Goal: Participate in discussion

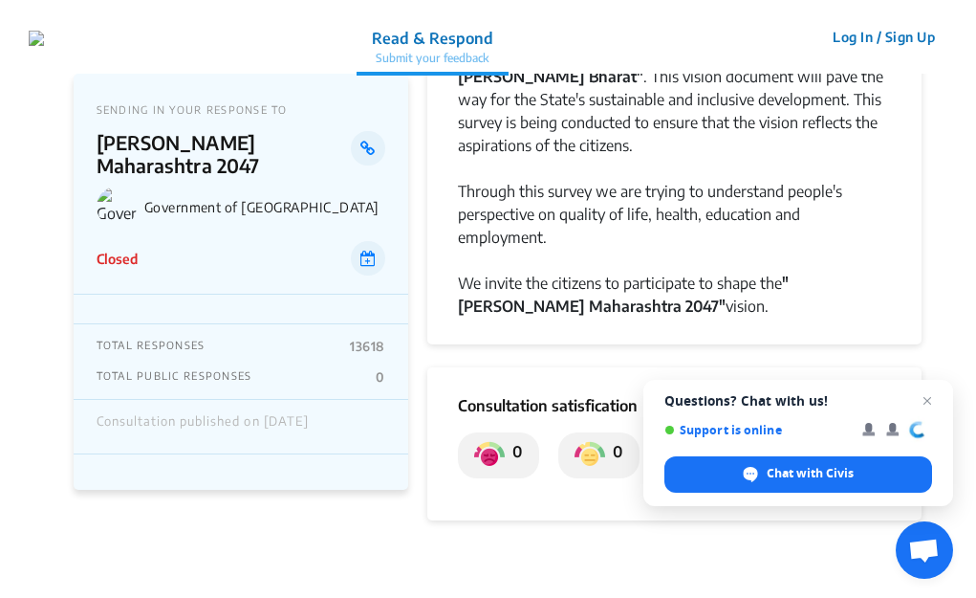
scroll to position [191, 0]
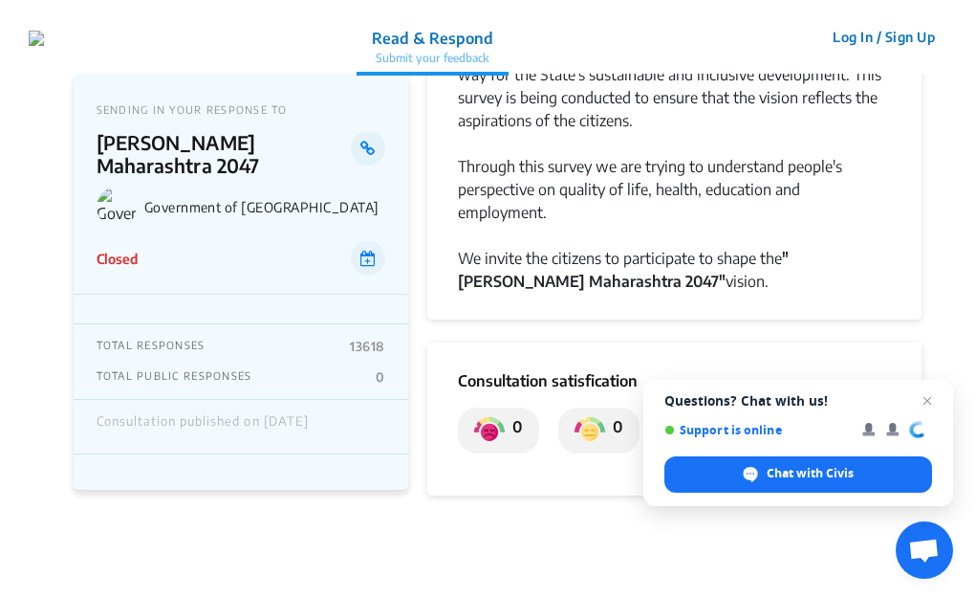
click at [466, 407] on div "0" at bounding box center [498, 430] width 81 height 46
click at [371, 141] on icon at bounding box center [368, 148] width 14 height 15
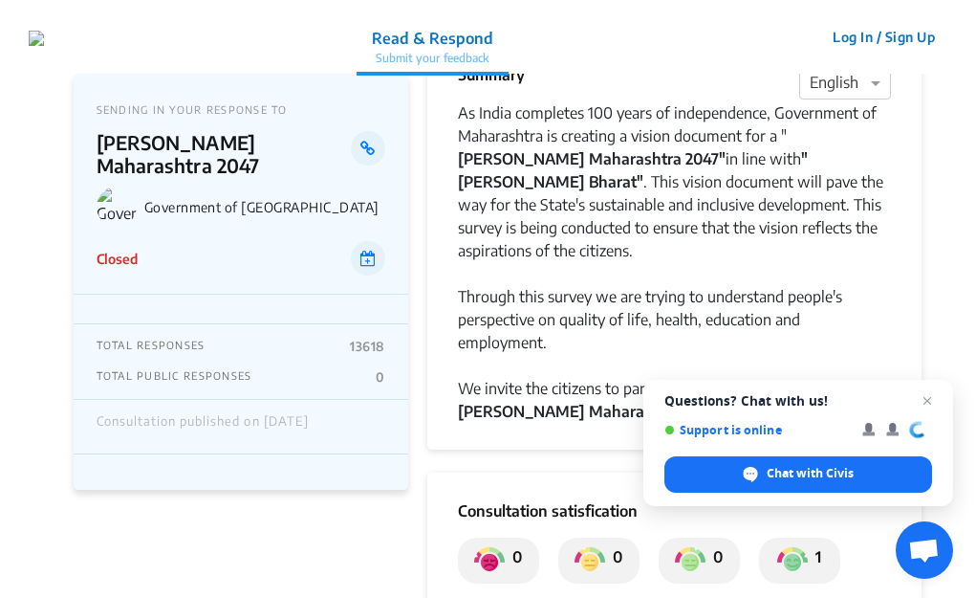
scroll to position [0, 0]
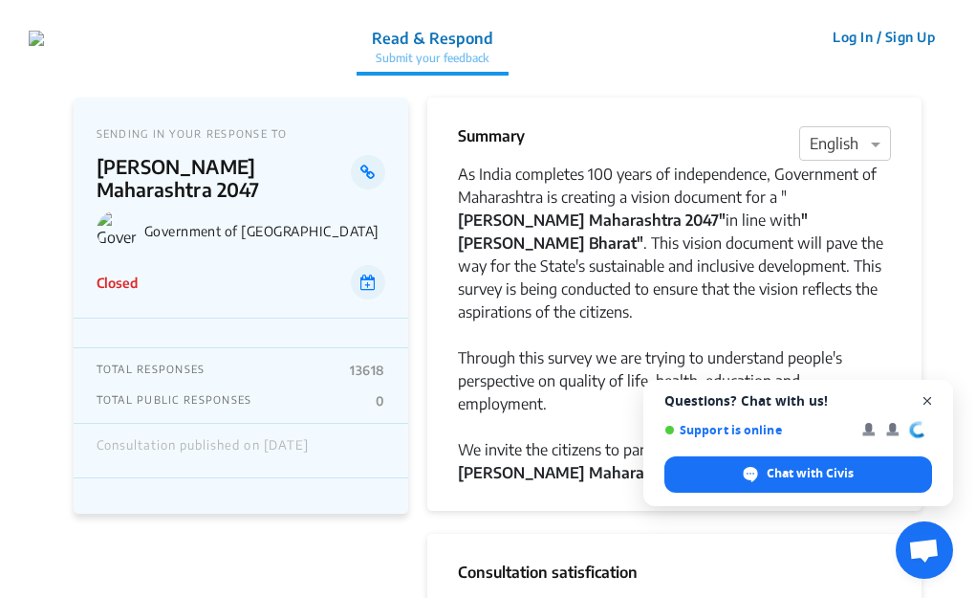
click at [923, 405] on span "Open chat" at bounding box center [928, 401] width 24 height 24
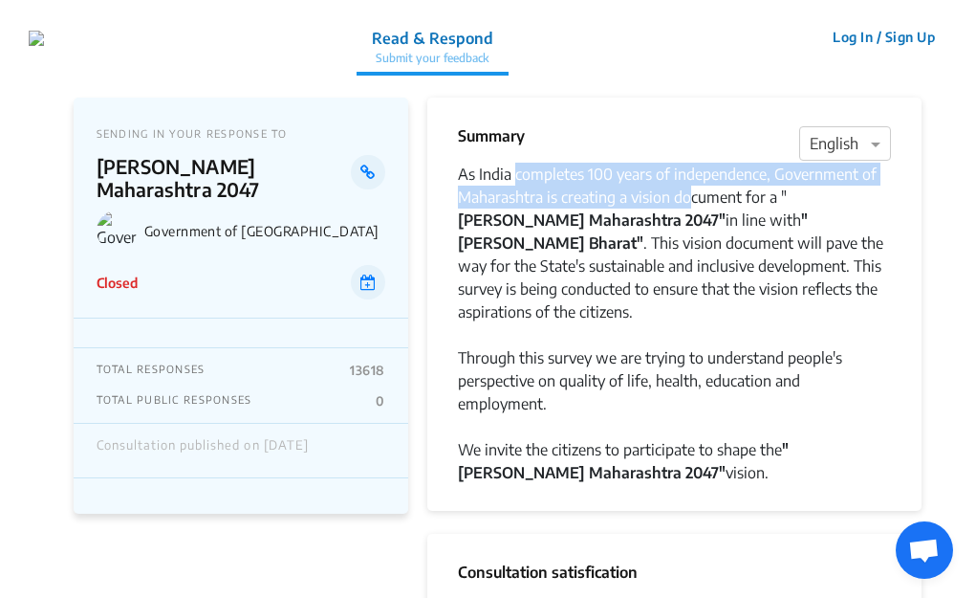
drag, startPoint x: 521, startPoint y: 174, endPoint x: 689, endPoint y: 194, distance: 168.6
click at [689, 193] on div "As India completes 100 years of independence, Government of Maharashtra is crea…" at bounding box center [675, 243] width 434 height 161
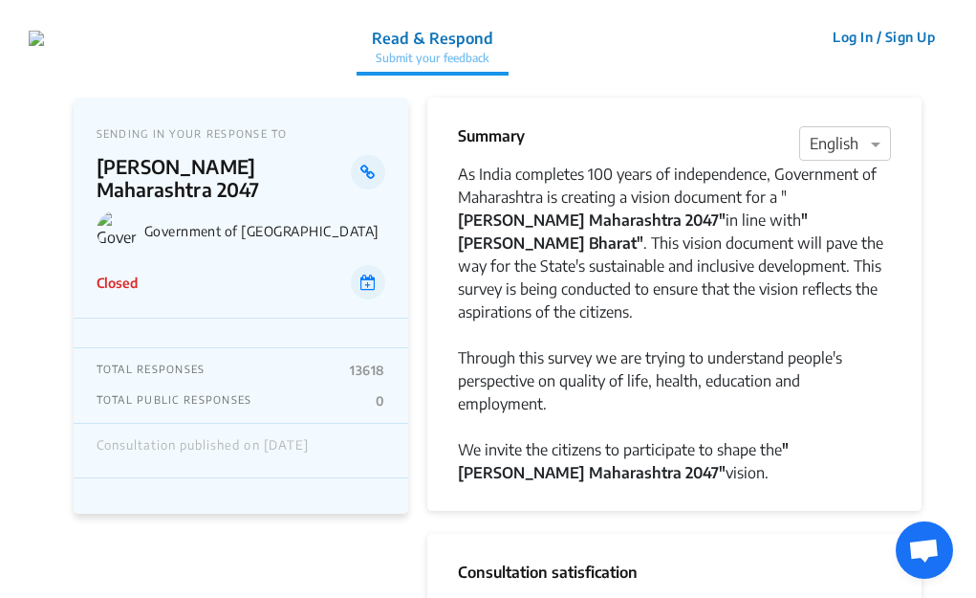
click at [515, 323] on div at bounding box center [675, 334] width 434 height 23
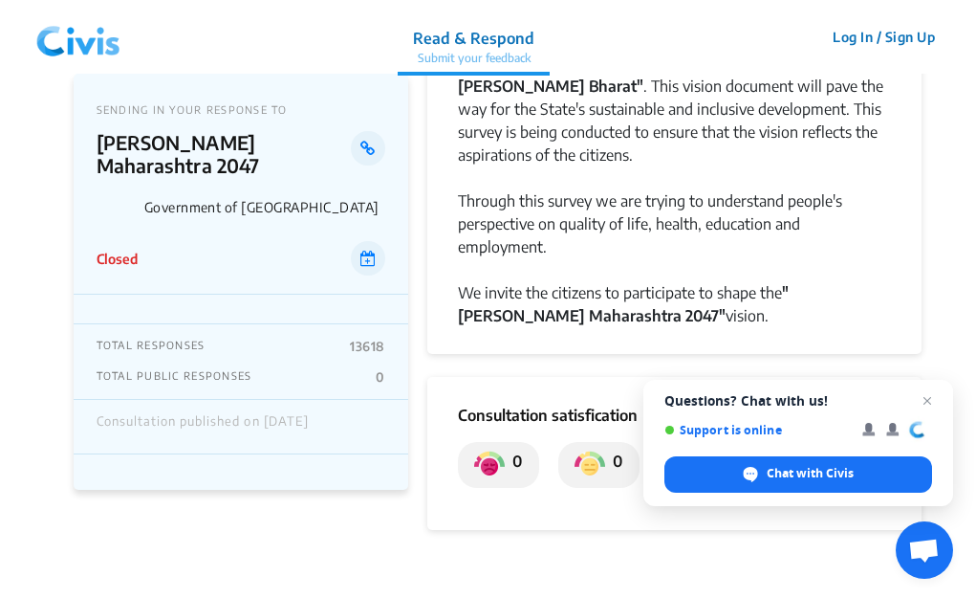
scroll to position [287, 0]
